Goal: Task Accomplishment & Management: Manage account settings

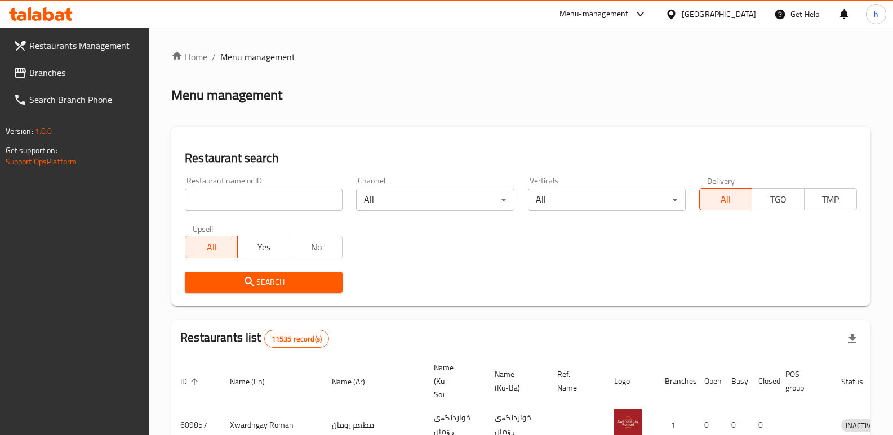
click at [44, 70] on span "Branches" at bounding box center [84, 73] width 111 height 14
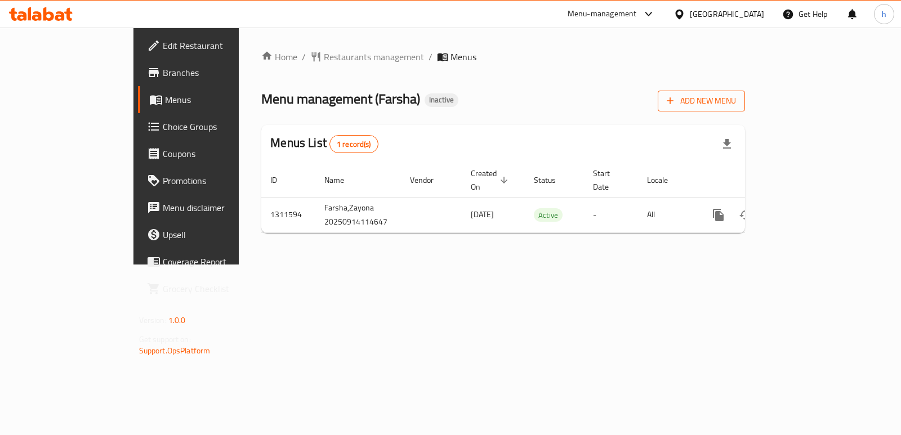
click at [736, 108] on span "Add New Menu" at bounding box center [701, 101] width 69 height 14
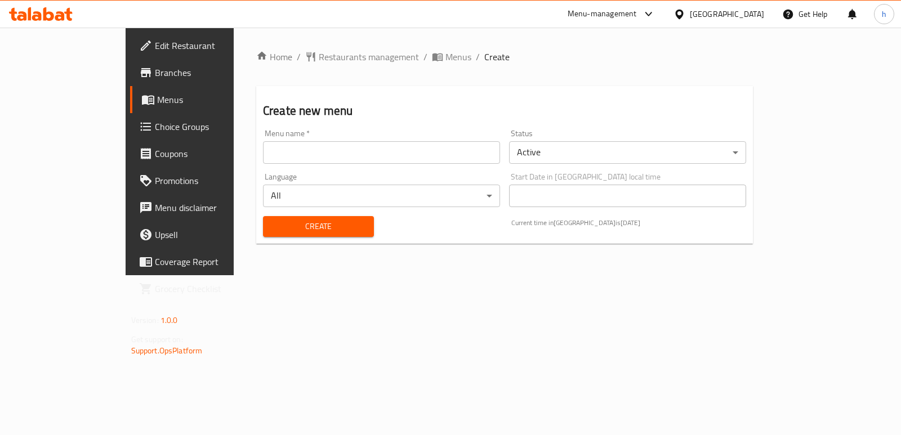
click at [370, 146] on input "text" at bounding box center [381, 152] width 237 height 23
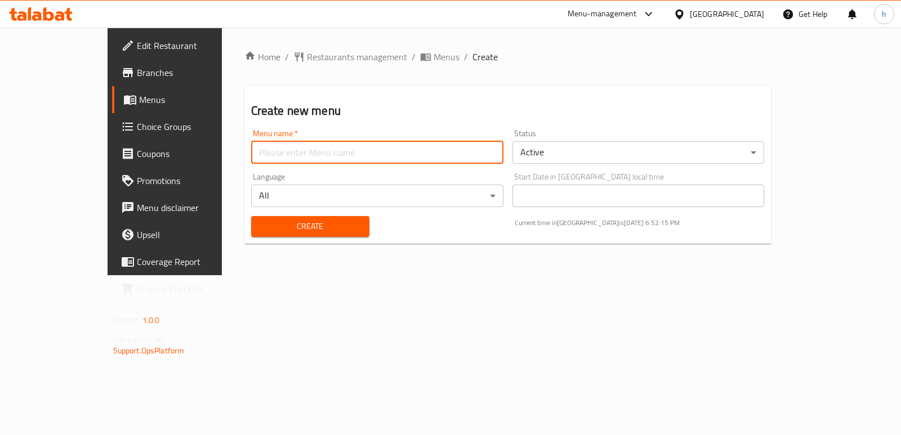
type input "Helin"
click at [251, 237] on button "Create" at bounding box center [310, 226] width 118 height 21
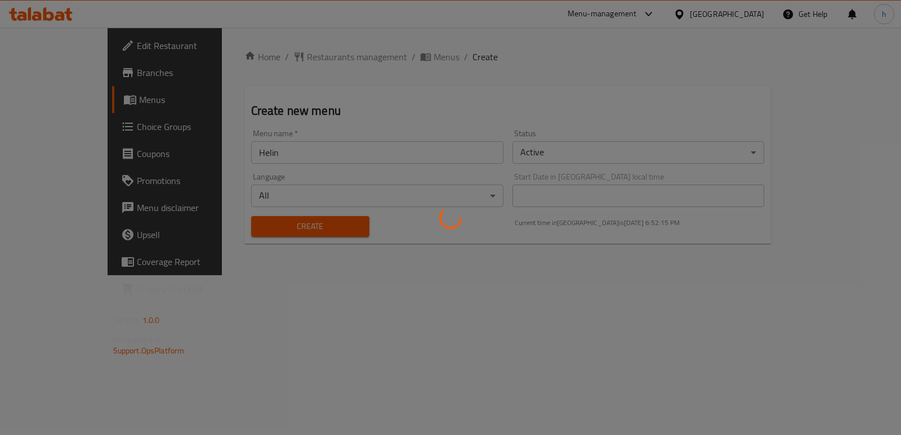
click at [251, 226] on div at bounding box center [450, 217] width 901 height 435
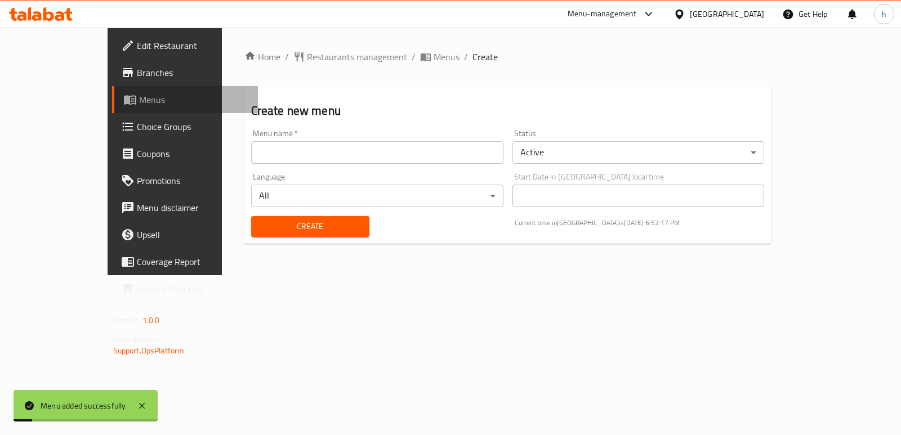
click at [112, 111] on link "Menus" at bounding box center [185, 99] width 146 height 27
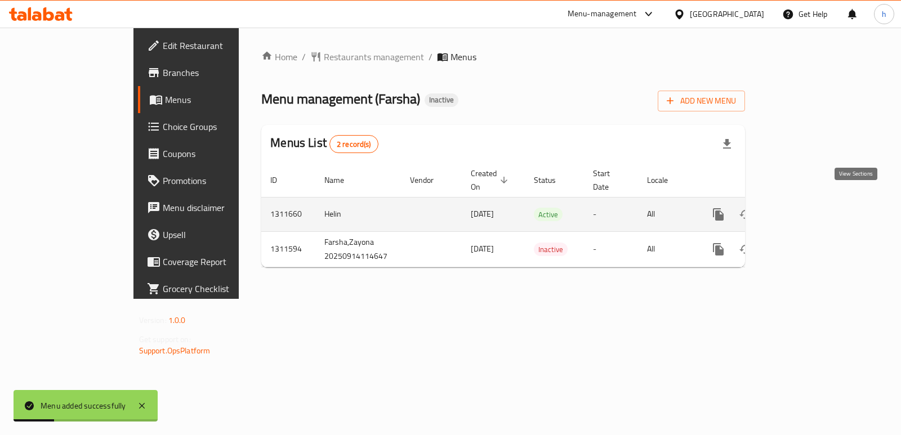
click at [806, 208] on icon "enhanced table" at bounding box center [800, 215] width 14 height 14
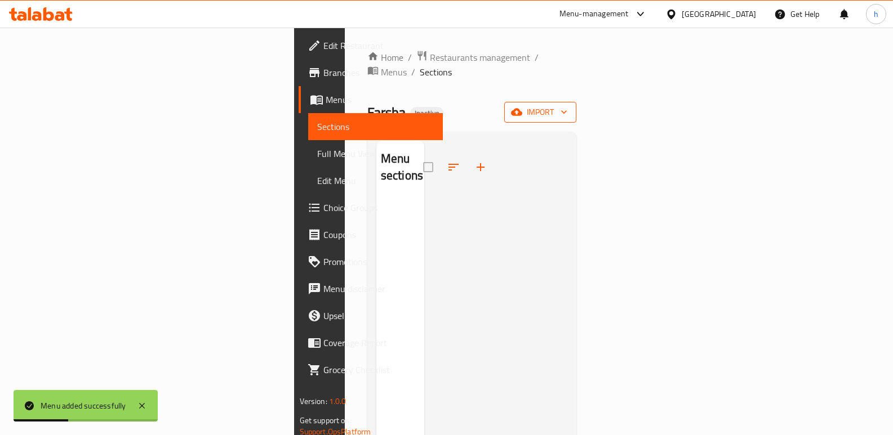
click at [576, 108] on button "import" at bounding box center [540, 112] width 72 height 21
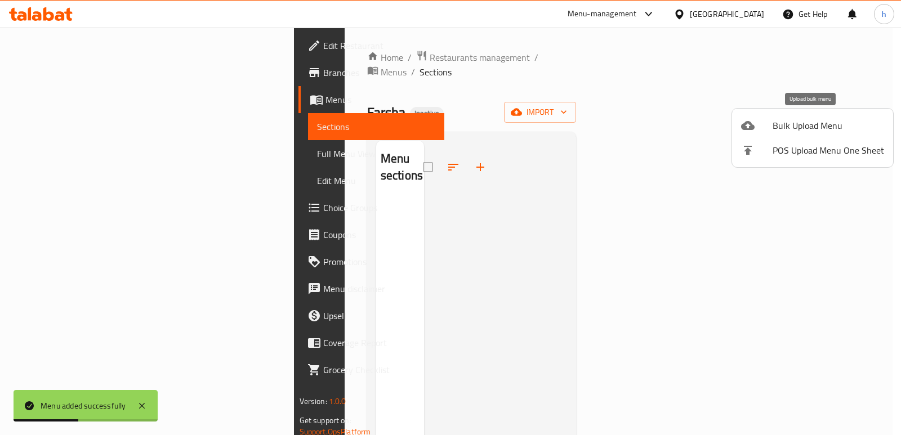
click at [793, 123] on span "Bulk Upload Menu" at bounding box center [829, 126] width 112 height 14
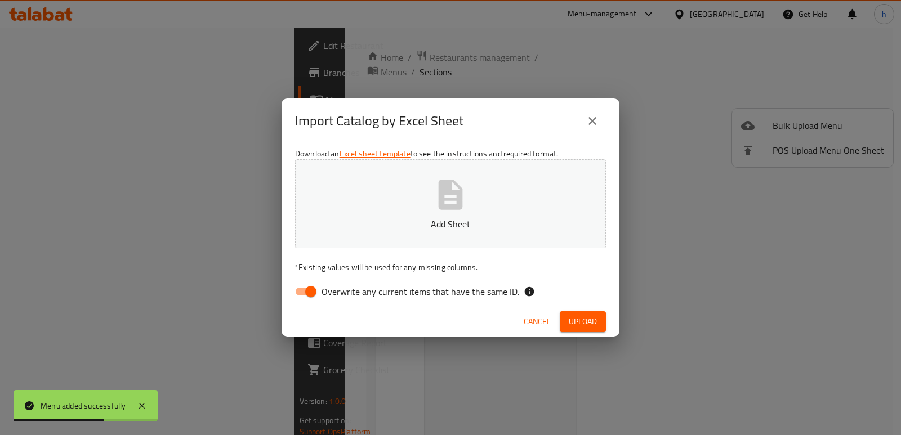
click at [311, 289] on input "Overwrite any current items that have the same ID." at bounding box center [311, 291] width 64 height 21
checkbox input "false"
click at [442, 213] on button "Add Sheet" at bounding box center [450, 203] width 311 height 89
click at [567, 322] on button "Upload" at bounding box center [583, 321] width 46 height 21
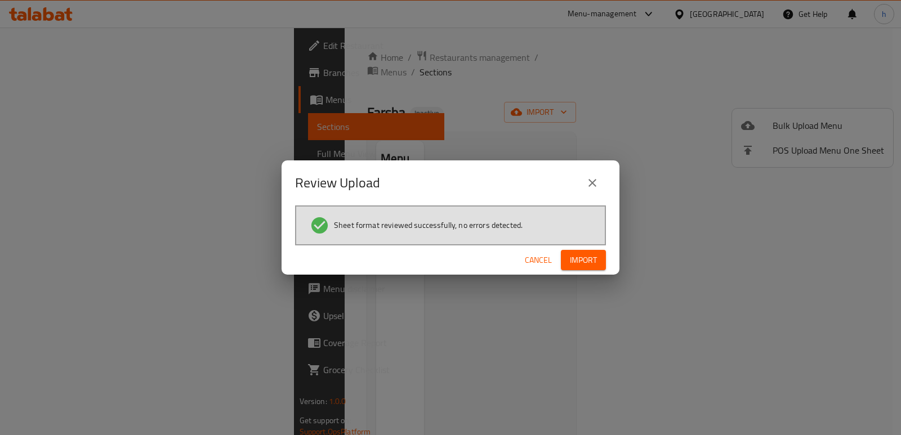
click at [577, 253] on span "Import" at bounding box center [583, 260] width 27 height 14
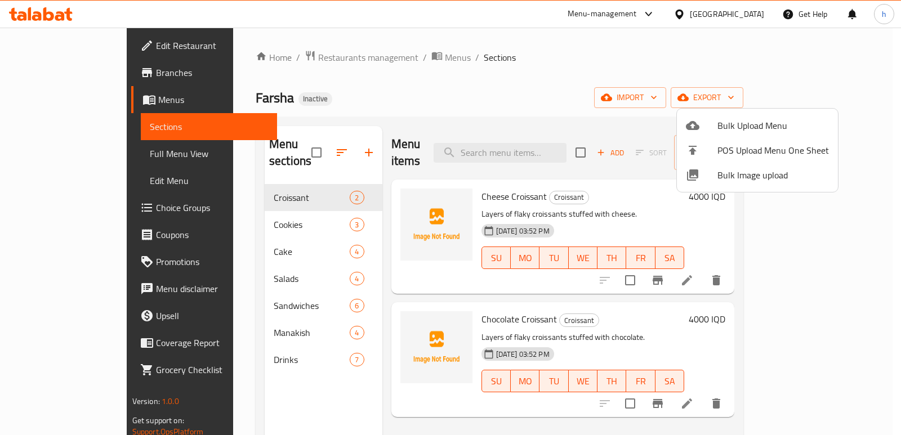
click at [356, 94] on div at bounding box center [450, 217] width 901 height 435
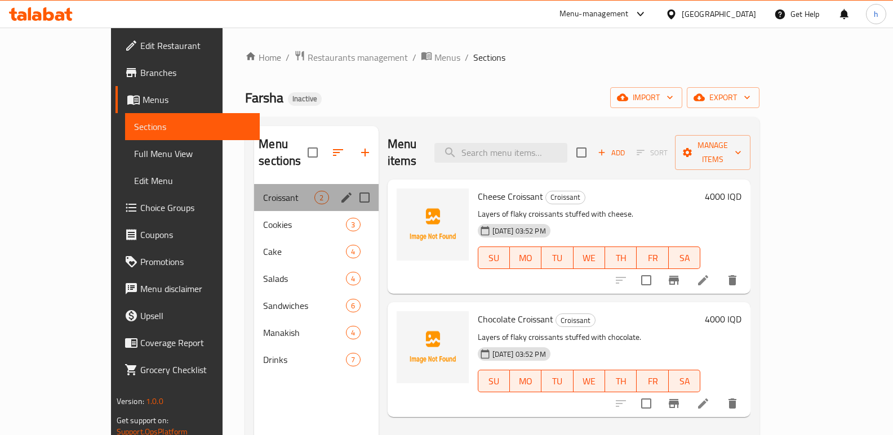
click at [254, 184] on div "Croissant 2" at bounding box center [316, 197] width 124 height 27
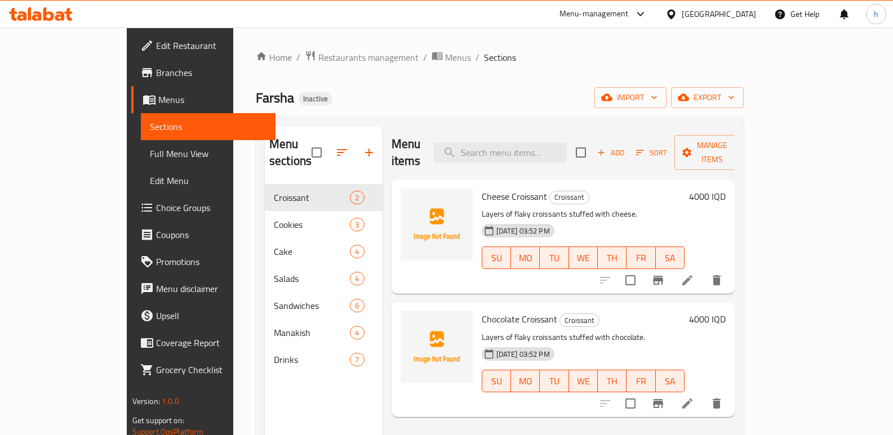
click at [265, 376] on div "Menu sections Croissant 2 Cookies 3 Cake 4 Salads 4 Sandwiches 6 Manakish 4 Dri…" at bounding box center [324, 343] width 118 height 435
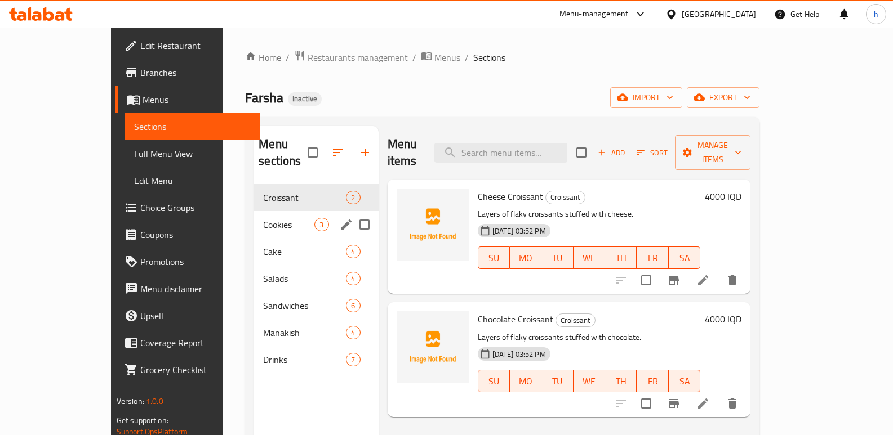
click at [263, 218] on span "Cookies" at bounding box center [288, 225] width 51 height 14
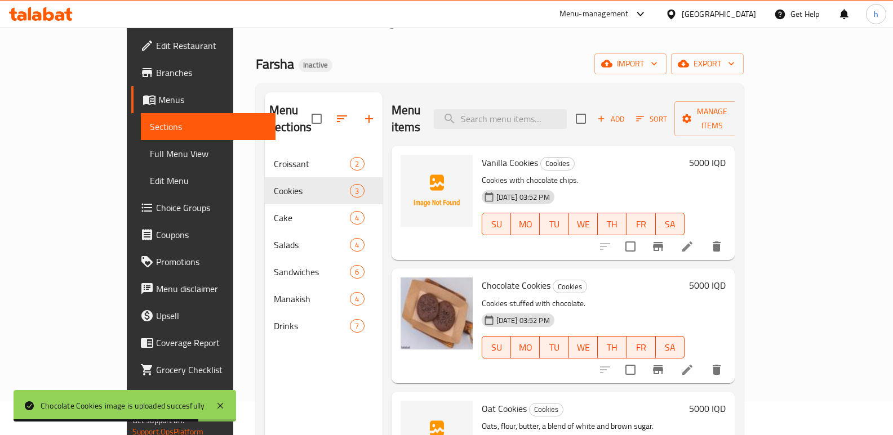
scroll to position [146, 0]
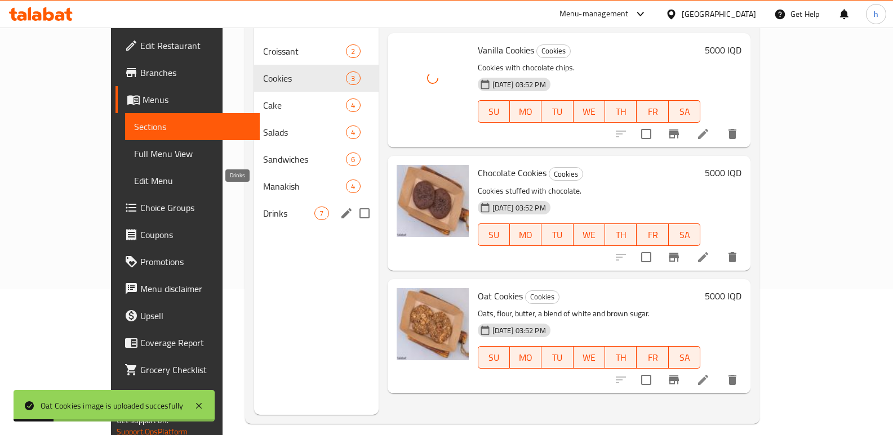
click at [263, 207] on span "Drinks" at bounding box center [288, 214] width 51 height 14
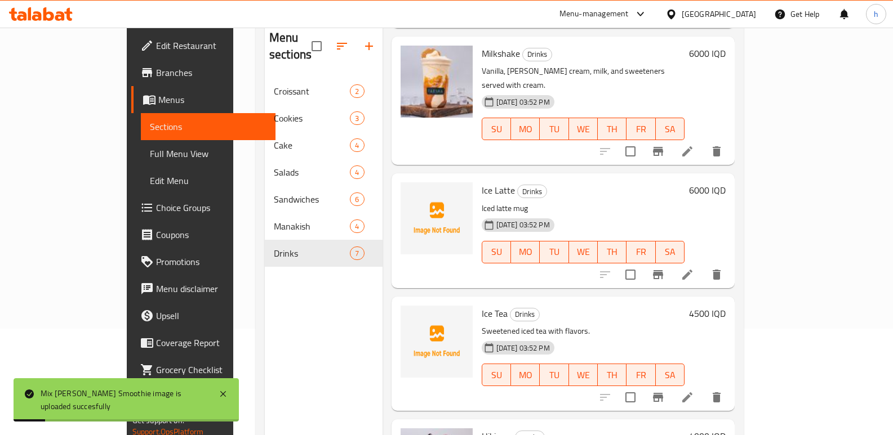
scroll to position [109, 0]
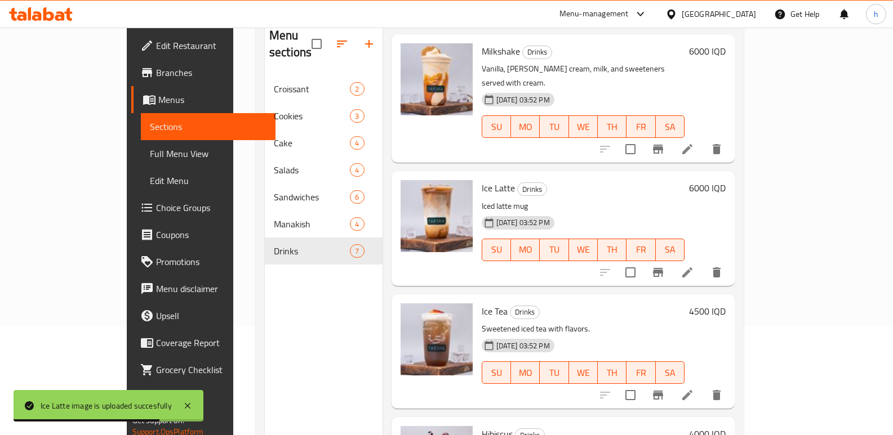
click at [265, 352] on div "Menu sections Croissant 2 Cookies 3 Cake 4 Salads 4 Sandwiches 6 Manakish 4 Dri…" at bounding box center [324, 234] width 118 height 435
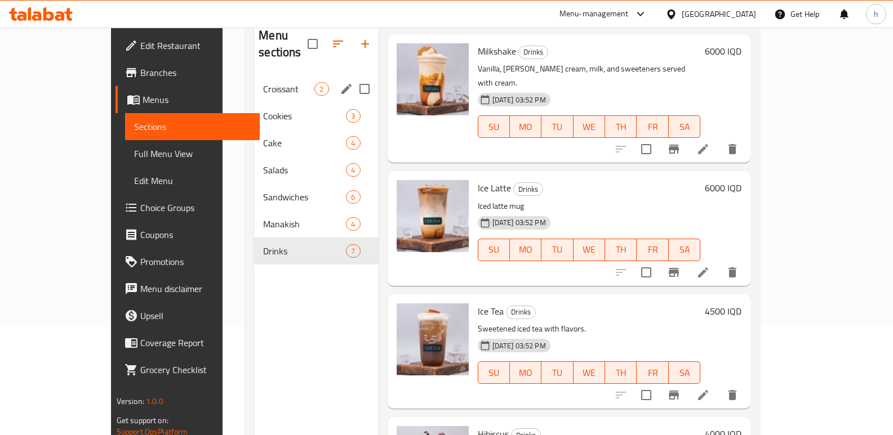
click at [263, 82] on span "Croissant" at bounding box center [288, 89] width 51 height 14
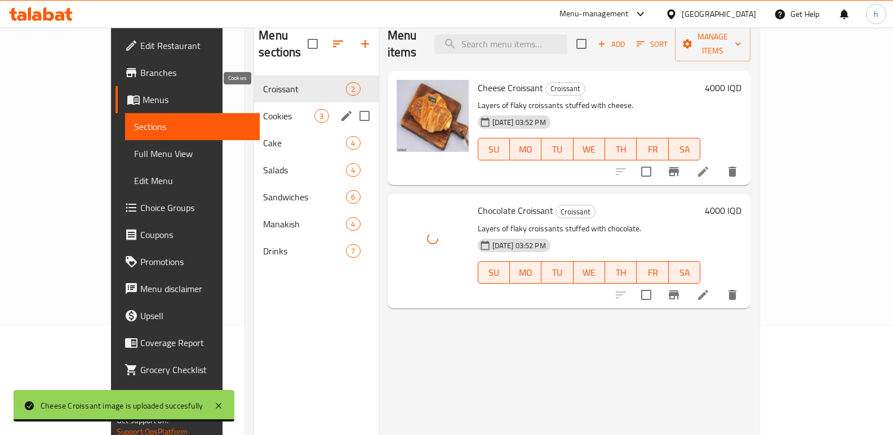
click at [263, 109] on span "Cookies" at bounding box center [288, 116] width 51 height 14
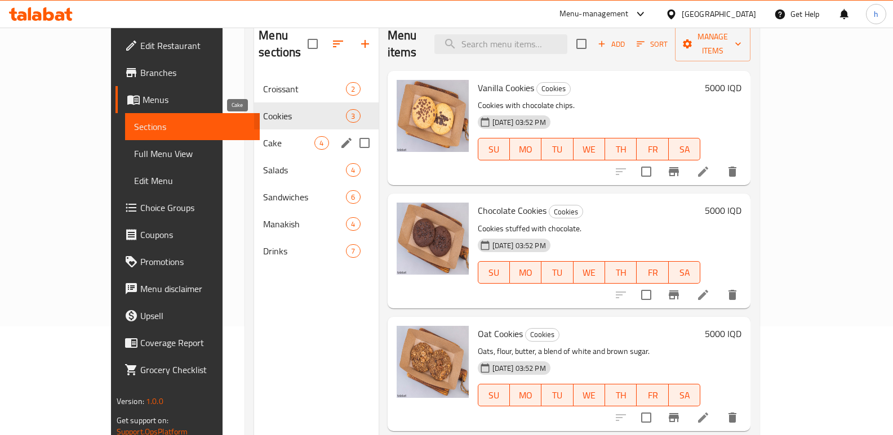
click at [263, 136] on span "Cake" at bounding box center [288, 143] width 51 height 14
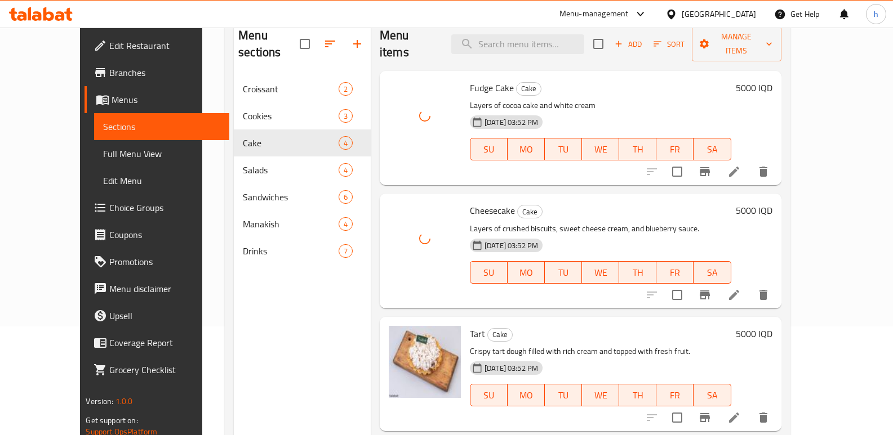
click at [296, 290] on div "Menu sections Croissant 2 Cookies 3 Cake 4 Salads 4 Sandwiches 6 Manakish 4 Dri…" at bounding box center [302, 234] width 137 height 435
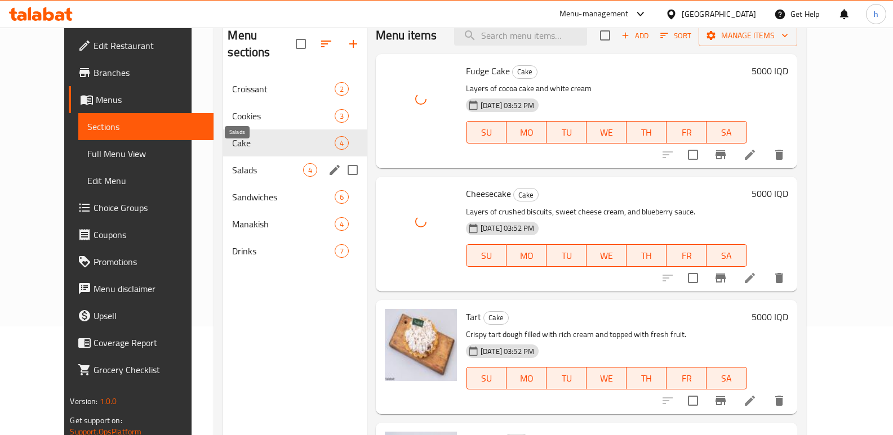
click at [232, 163] on span "Salads" at bounding box center [267, 170] width 70 height 14
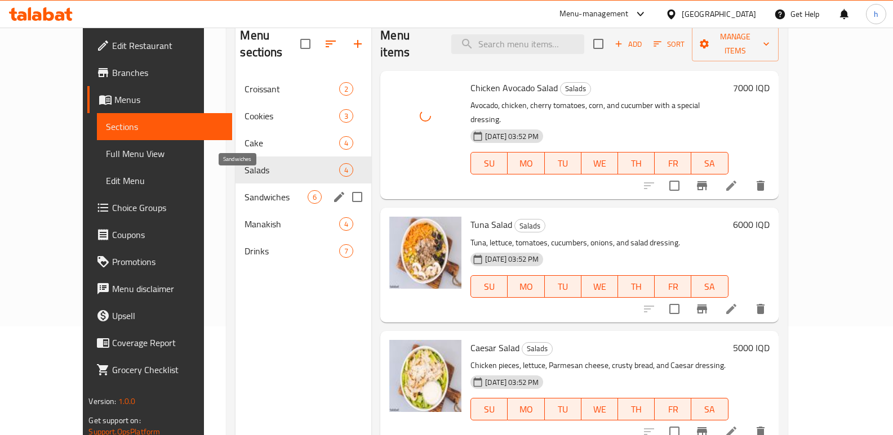
click at [244, 190] on span "Sandwiches" at bounding box center [275, 197] width 63 height 14
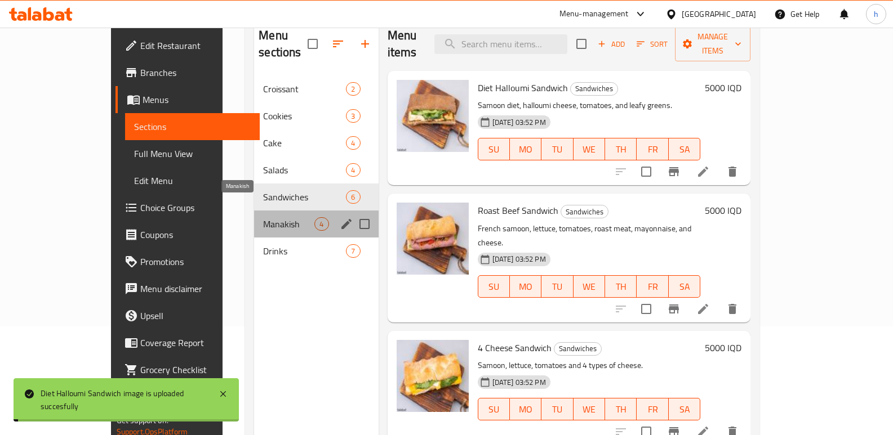
click at [263, 217] on span "Manakish" at bounding box center [288, 224] width 51 height 14
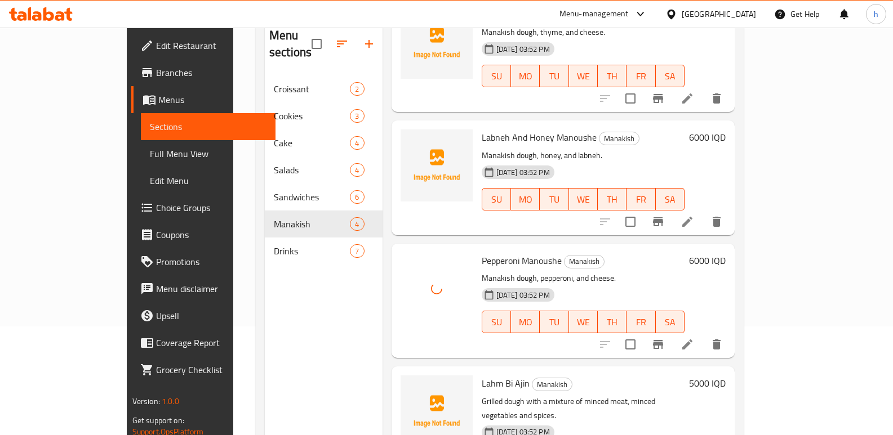
scroll to position [85, 0]
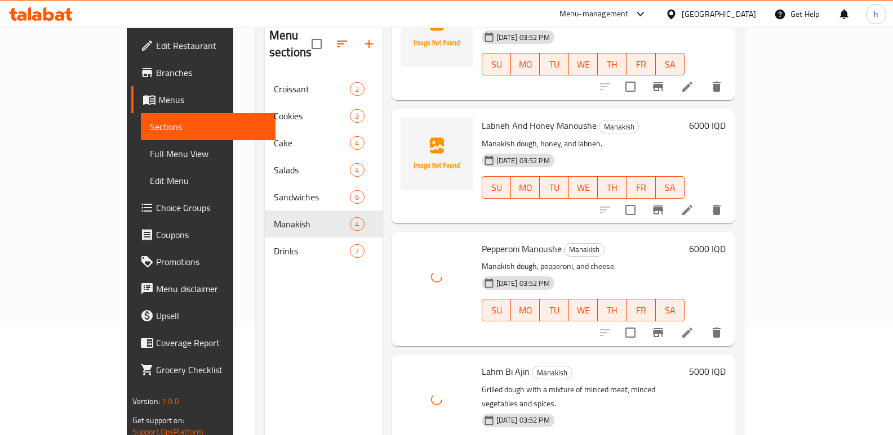
drag, startPoint x: 866, startPoint y: 243, endPoint x: 862, endPoint y: 204, distance: 38.4
click at [743, 204] on div "Menu sections Croissant 2 Cookies 3 Cake 4 Salads 4 Sandwiches 6 Manakish 4 Dri…" at bounding box center [500, 234] width 488 height 453
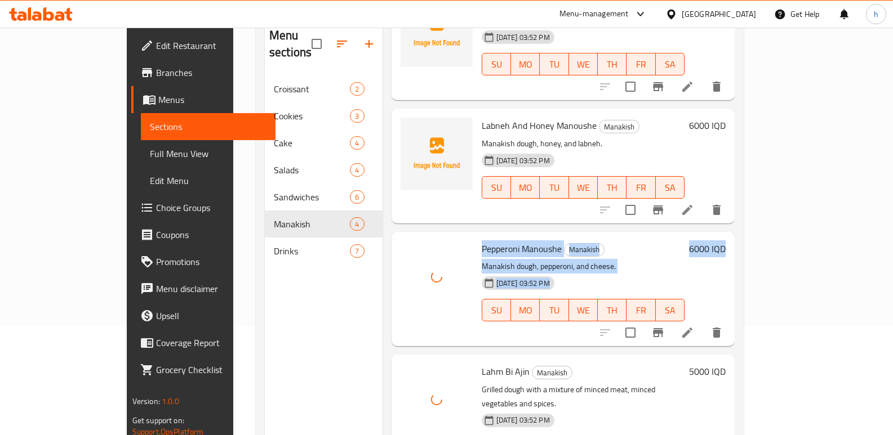
click at [743, 232] on div "Menu sections Croissant 2 Cookies 3 Cake 4 Salads 4 Sandwiches 6 Manakish 4 Dri…" at bounding box center [500, 234] width 488 height 453
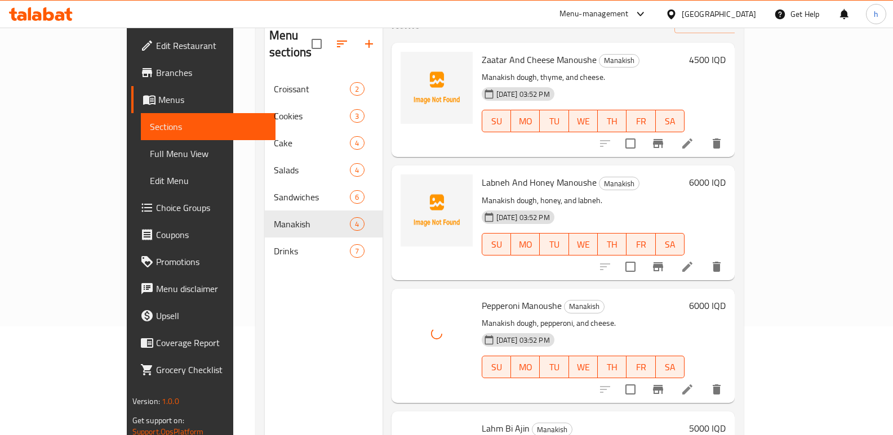
scroll to position [0, 0]
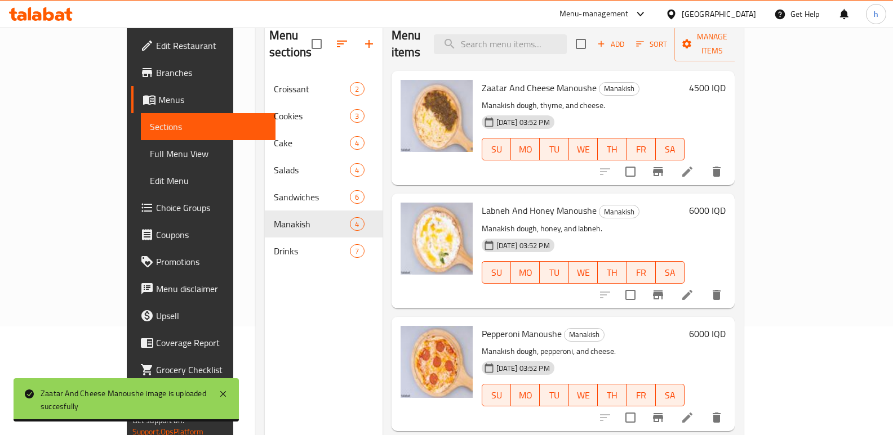
click at [131, 55] on link "Edit Restaurant" at bounding box center [203, 45] width 145 height 27
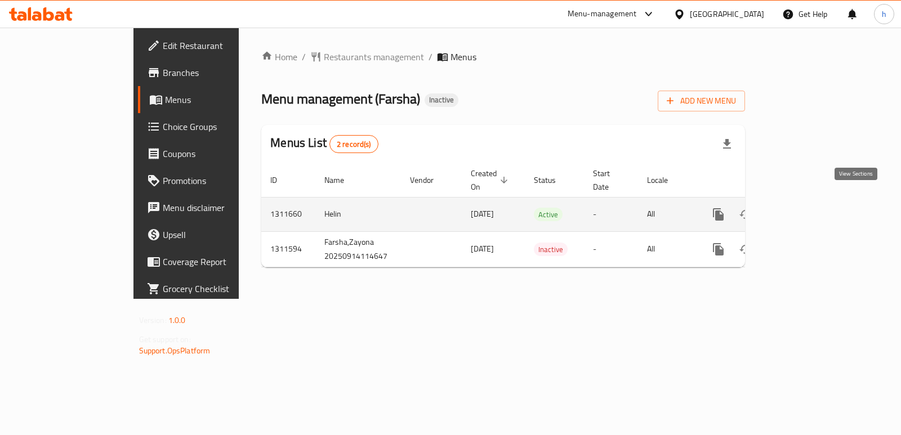
click at [813, 201] on link "enhanced table" at bounding box center [799, 214] width 27 height 27
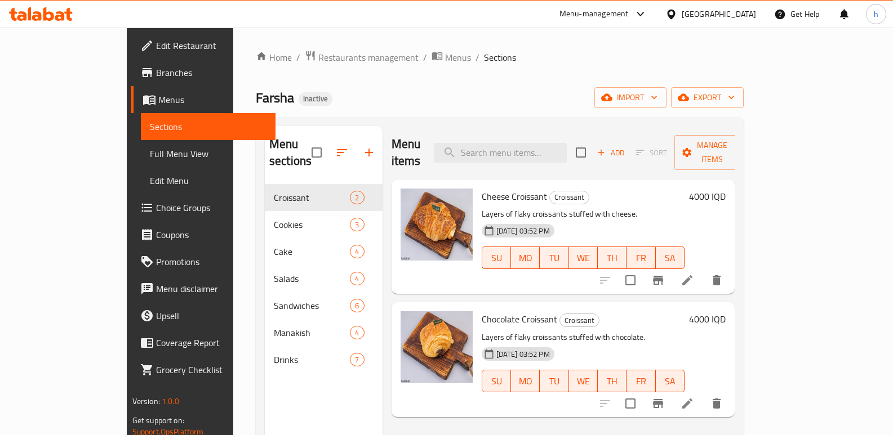
click at [150, 155] on span "Full Menu View" at bounding box center [208, 154] width 117 height 14
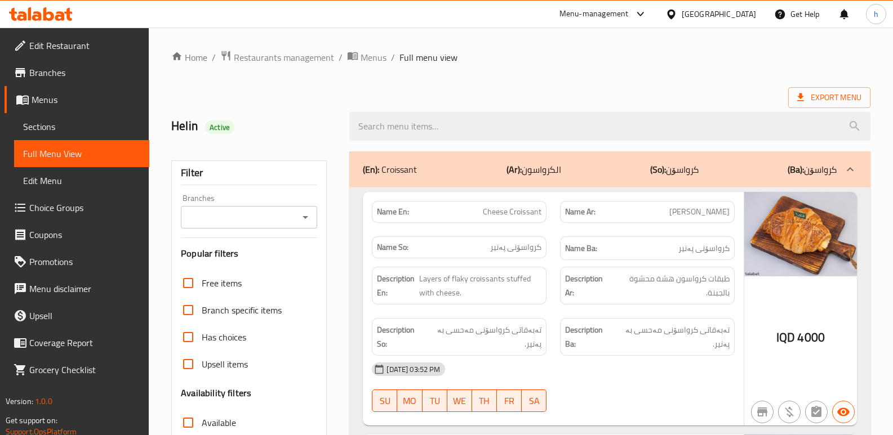
click at [228, 225] on input "Branches" at bounding box center [239, 218] width 111 height 16
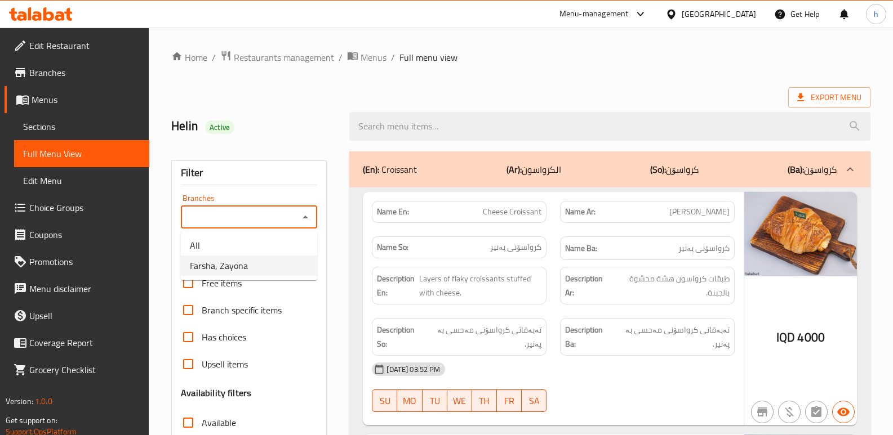
click at [238, 271] on span "Farsha, Zayona" at bounding box center [219, 266] width 58 height 14
type input "Farsha, Zayona"
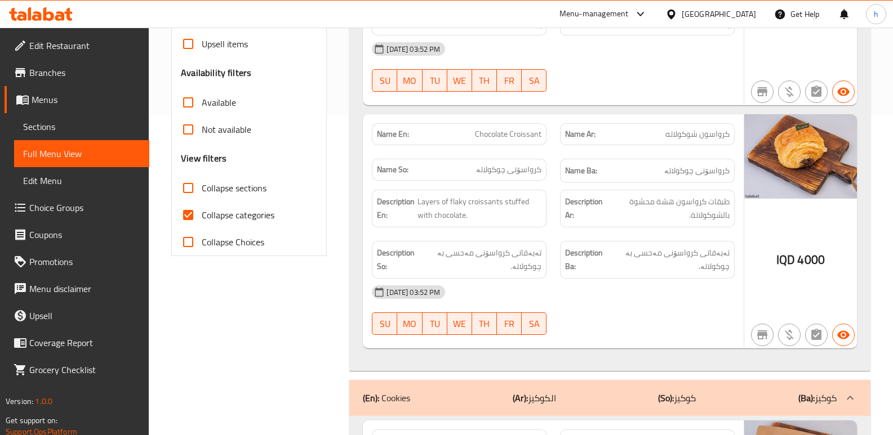
scroll to position [353, 0]
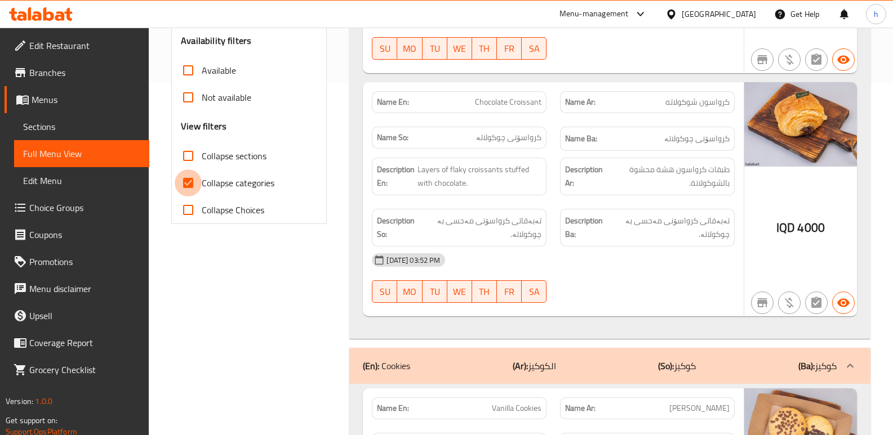
click at [192, 186] on input "Collapse categories" at bounding box center [188, 183] width 27 height 27
checkbox input "false"
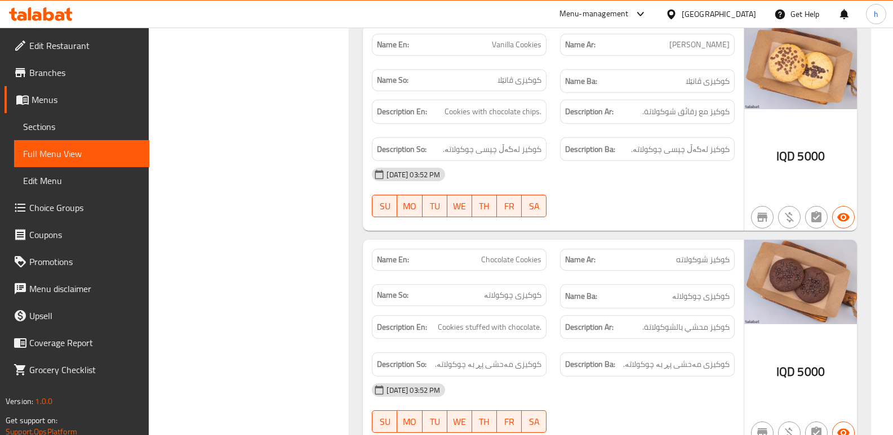
scroll to position [721, 0]
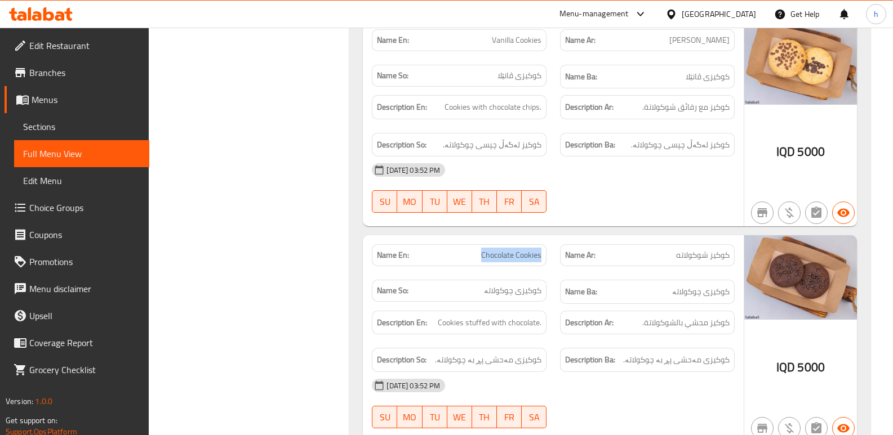
drag, startPoint x: 483, startPoint y: 255, endPoint x: 546, endPoint y: 256, distance: 63.1
click at [546, 256] on div "Name En: Chocolate Cookies" at bounding box center [459, 255] width 175 height 22
copy span "Chocolate Cookies"
click at [112, 138] on link "Sections" at bounding box center [81, 126] width 135 height 27
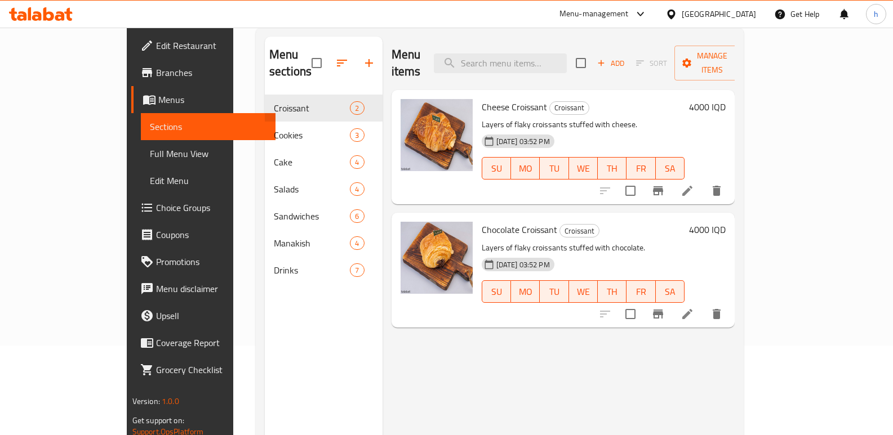
scroll to position [64, 0]
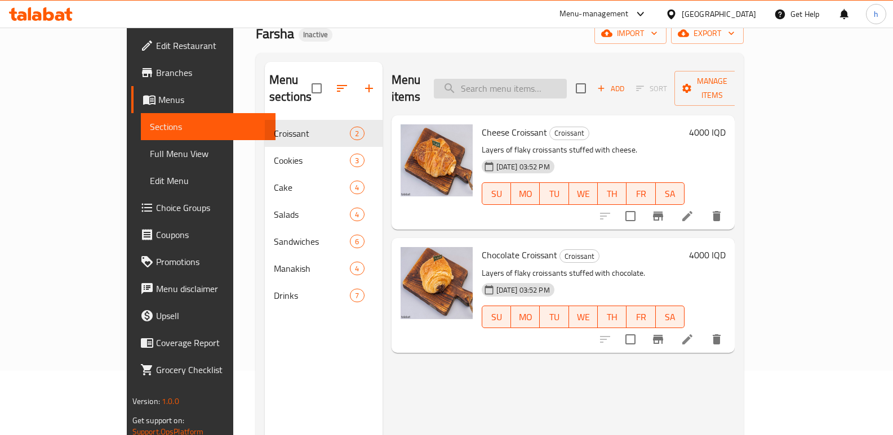
click at [546, 79] on input "search" at bounding box center [500, 89] width 133 height 20
paste input "Chocolate Cookies"
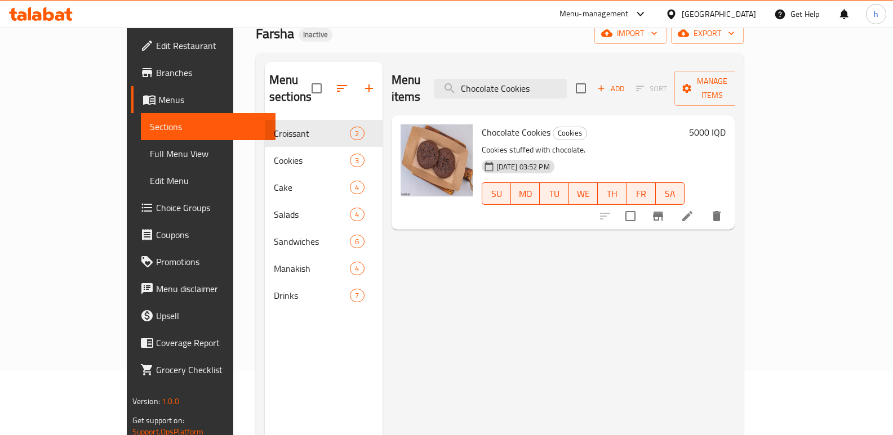
type input "Chocolate Cookies"
click at [703, 206] on li at bounding box center [687, 216] width 32 height 20
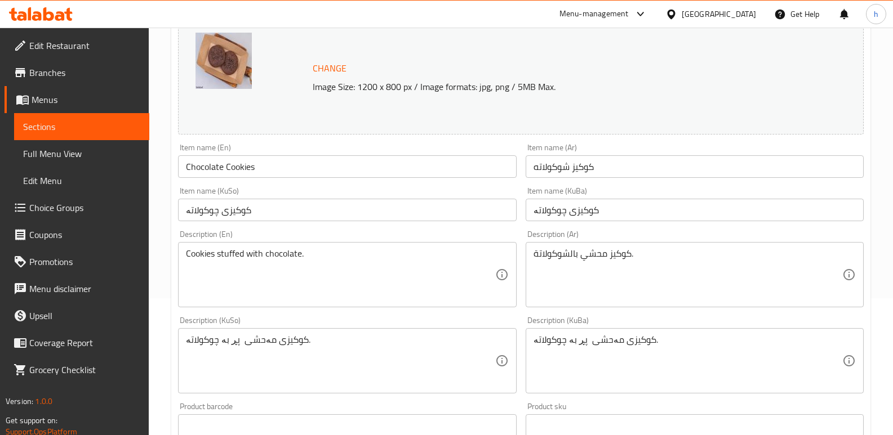
scroll to position [204, 0]
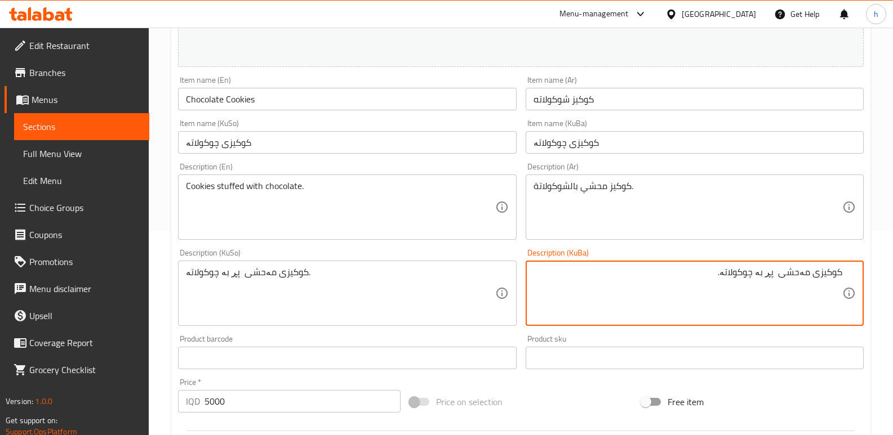
click at [768, 275] on textarea "کوکیزی مەحشی پڕ بە چوکولاتە." at bounding box center [687, 294] width 309 height 54
type textarea "کوکیزی مەحشی بە چوکولاتە."
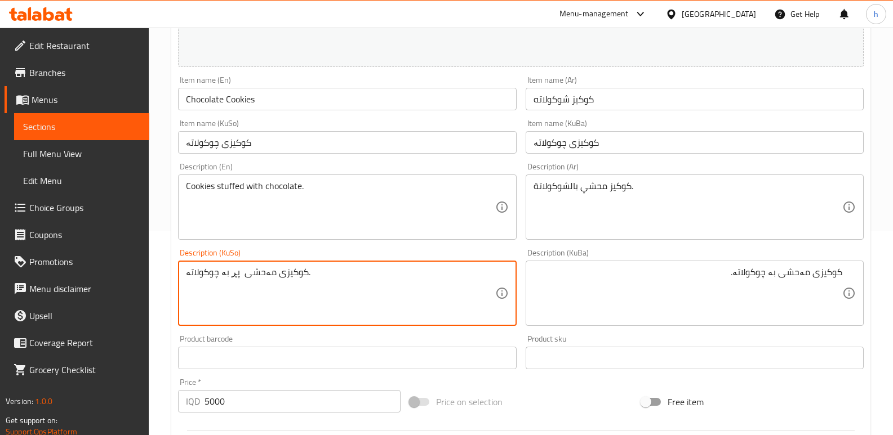
paste textarea
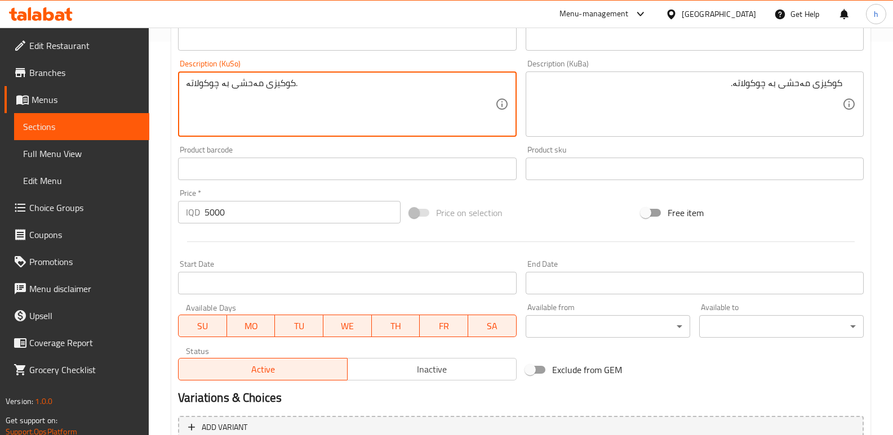
scroll to position [506, 0]
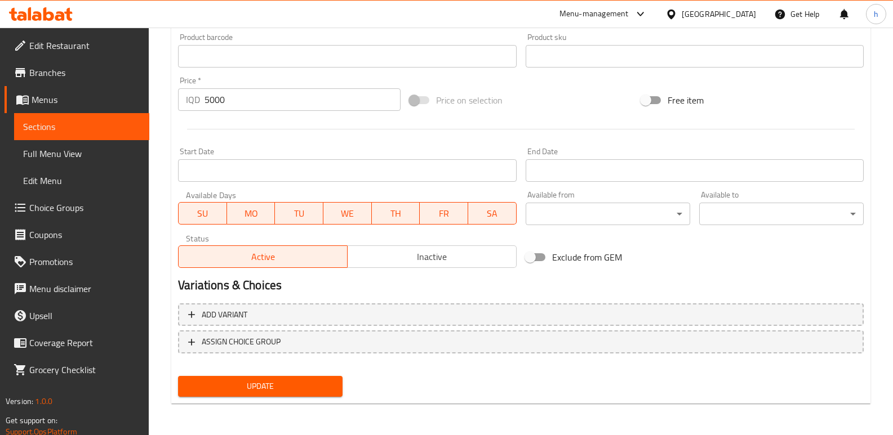
type textarea "کوکیزی مەحشی بە چوکولاتە."
click at [315, 388] on span "Update" at bounding box center [260, 387] width 146 height 14
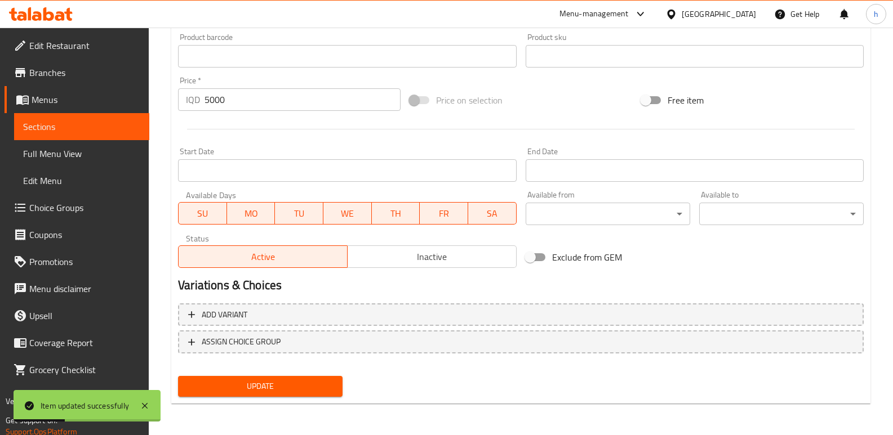
click at [61, 159] on span "Full Menu View" at bounding box center [81, 154] width 117 height 14
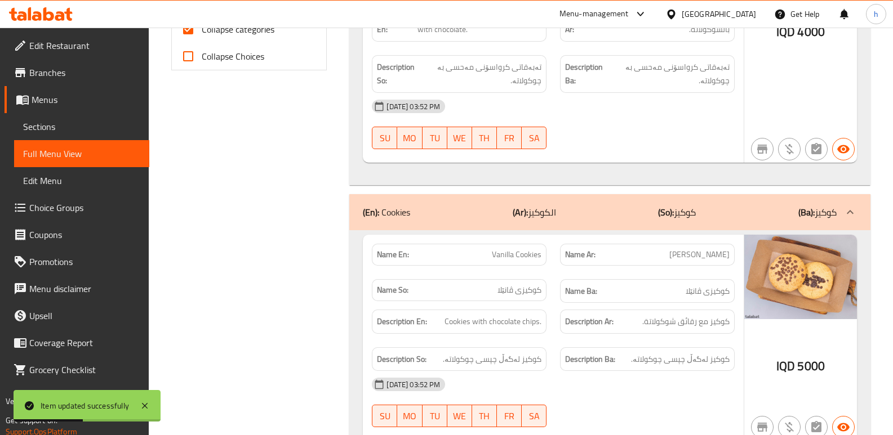
click at [188, 30] on input "Collapse categories" at bounding box center [188, 29] width 27 height 27
checkbox input "false"
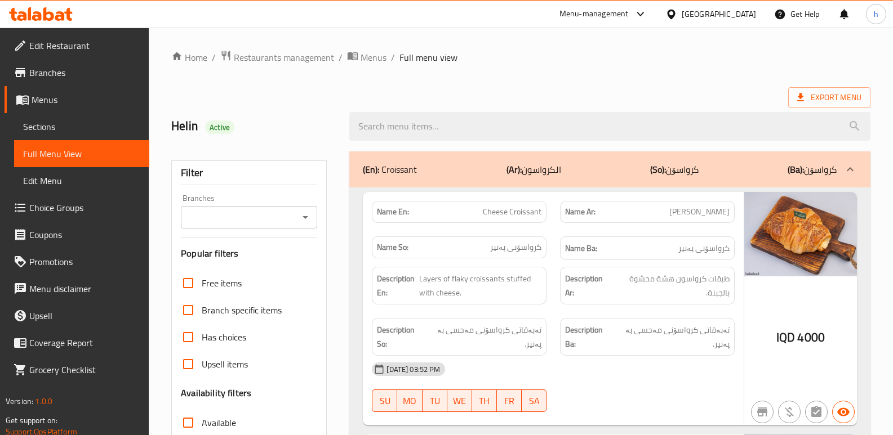
click at [261, 226] on div "Branches" at bounding box center [249, 217] width 136 height 23
click at [266, 217] on input "Branches" at bounding box center [239, 218] width 111 height 16
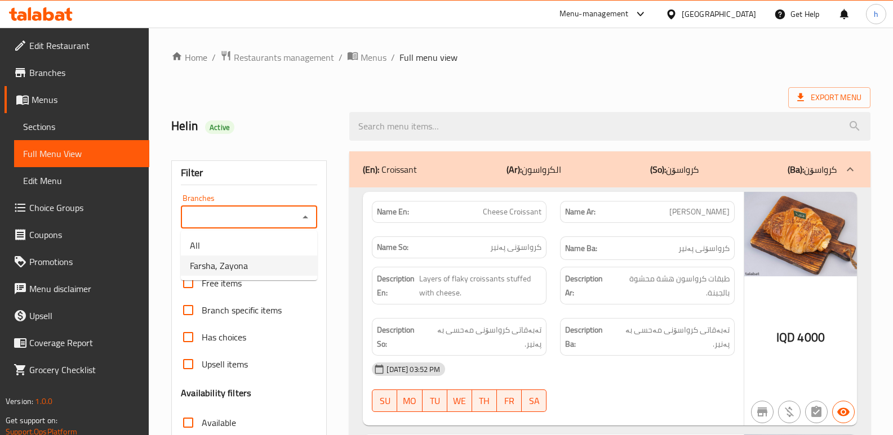
click at [262, 257] on li "Farsha, Zayona" at bounding box center [249, 266] width 136 height 20
type input "Farsha, Zayona"
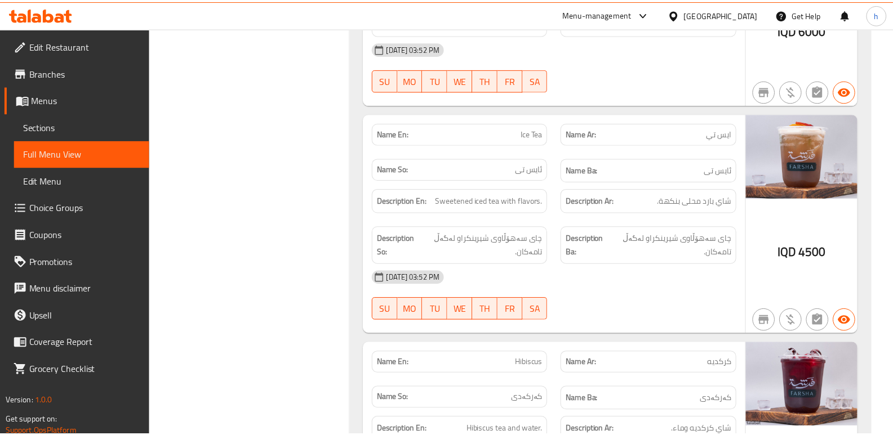
scroll to position [7365, 0]
